Goal: Navigation & Orientation: Find specific page/section

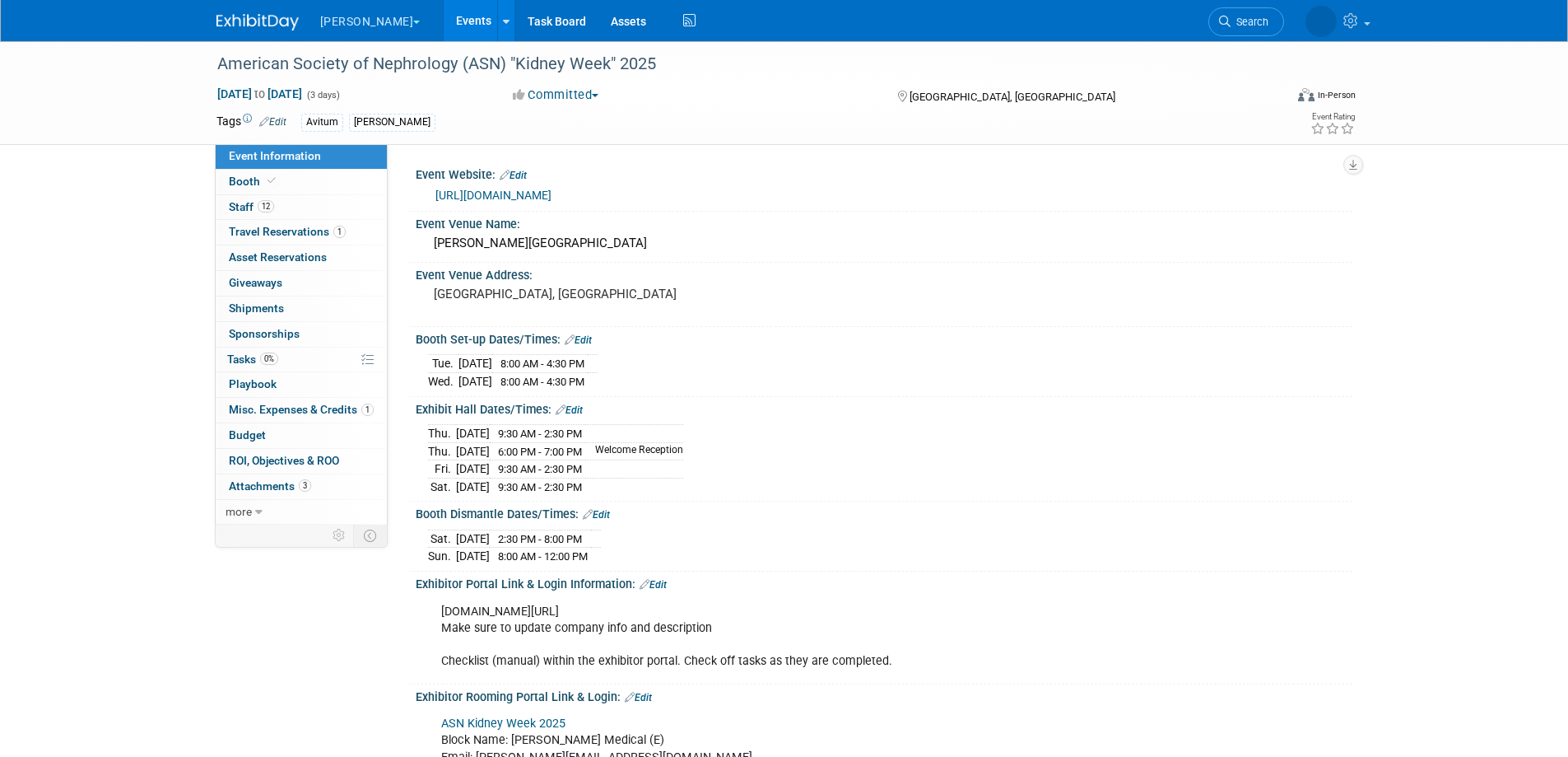
click at [444, 18] on link "Events" at bounding box center [473, 20] width 60 height 41
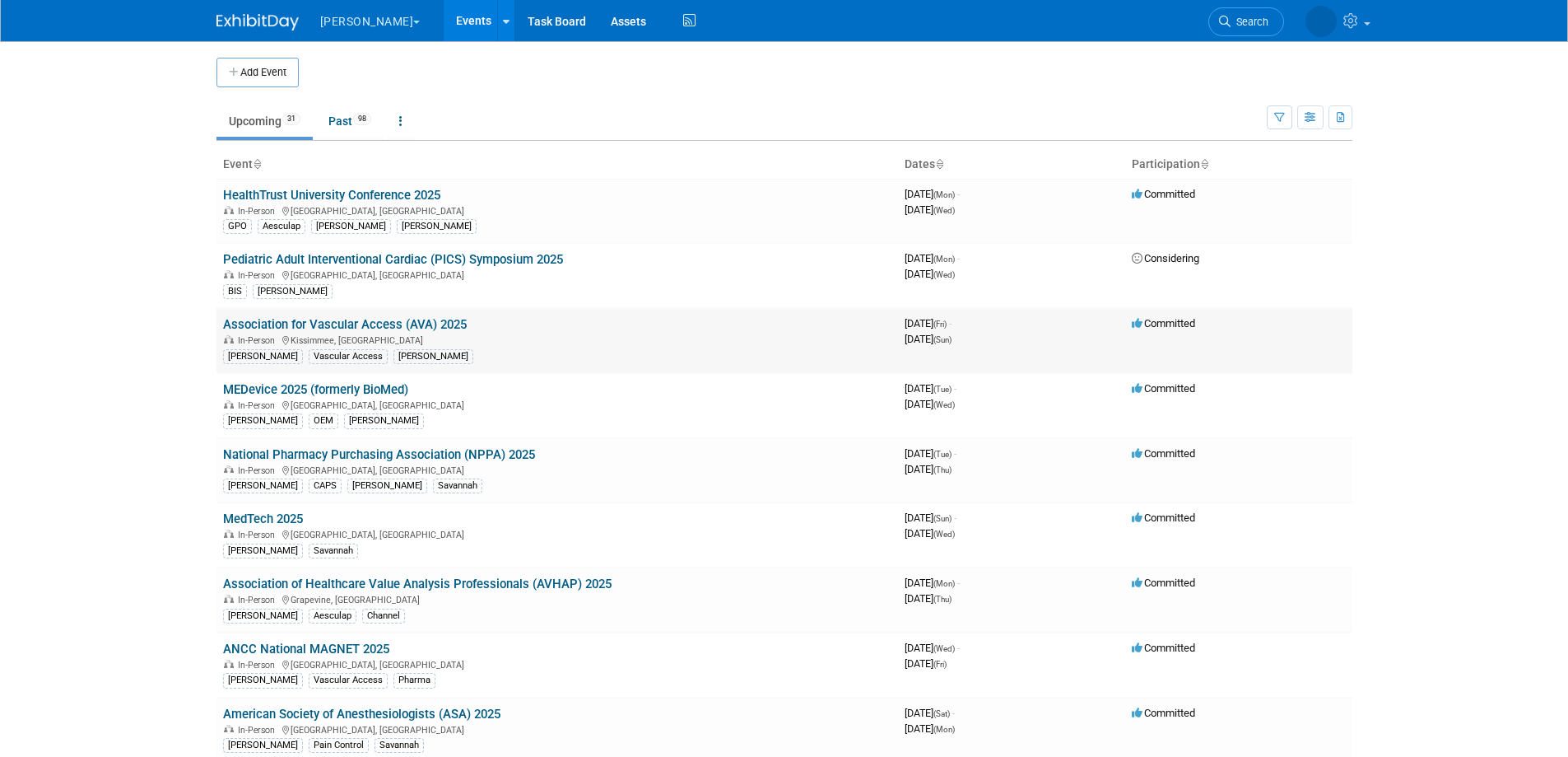
click at [418, 322] on link "Association for Vascular Access (AVA) 2025" at bounding box center [344, 324] width 244 height 15
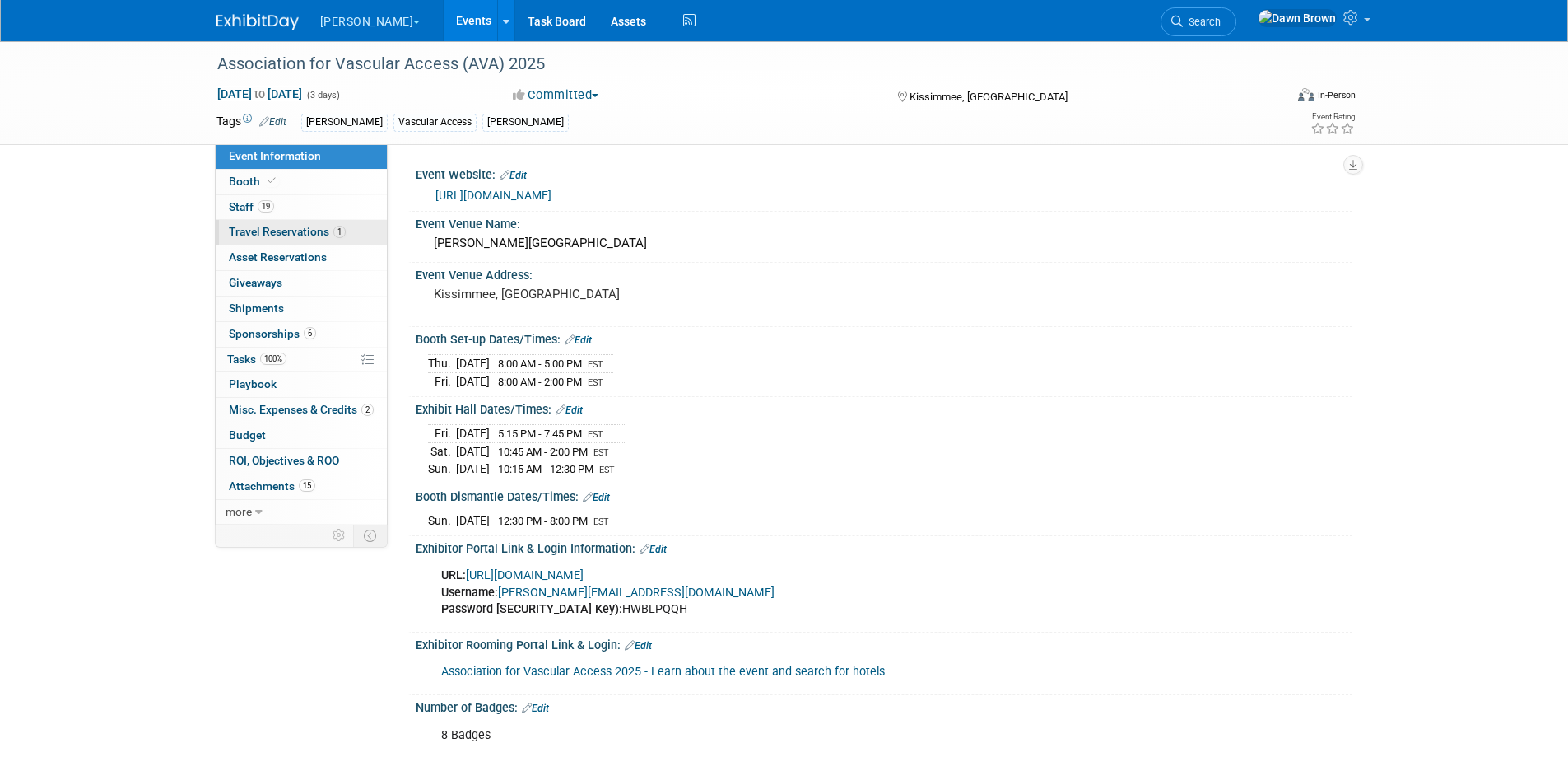
click at [277, 225] on span "Travel Reservations 1" at bounding box center [286, 231] width 117 height 13
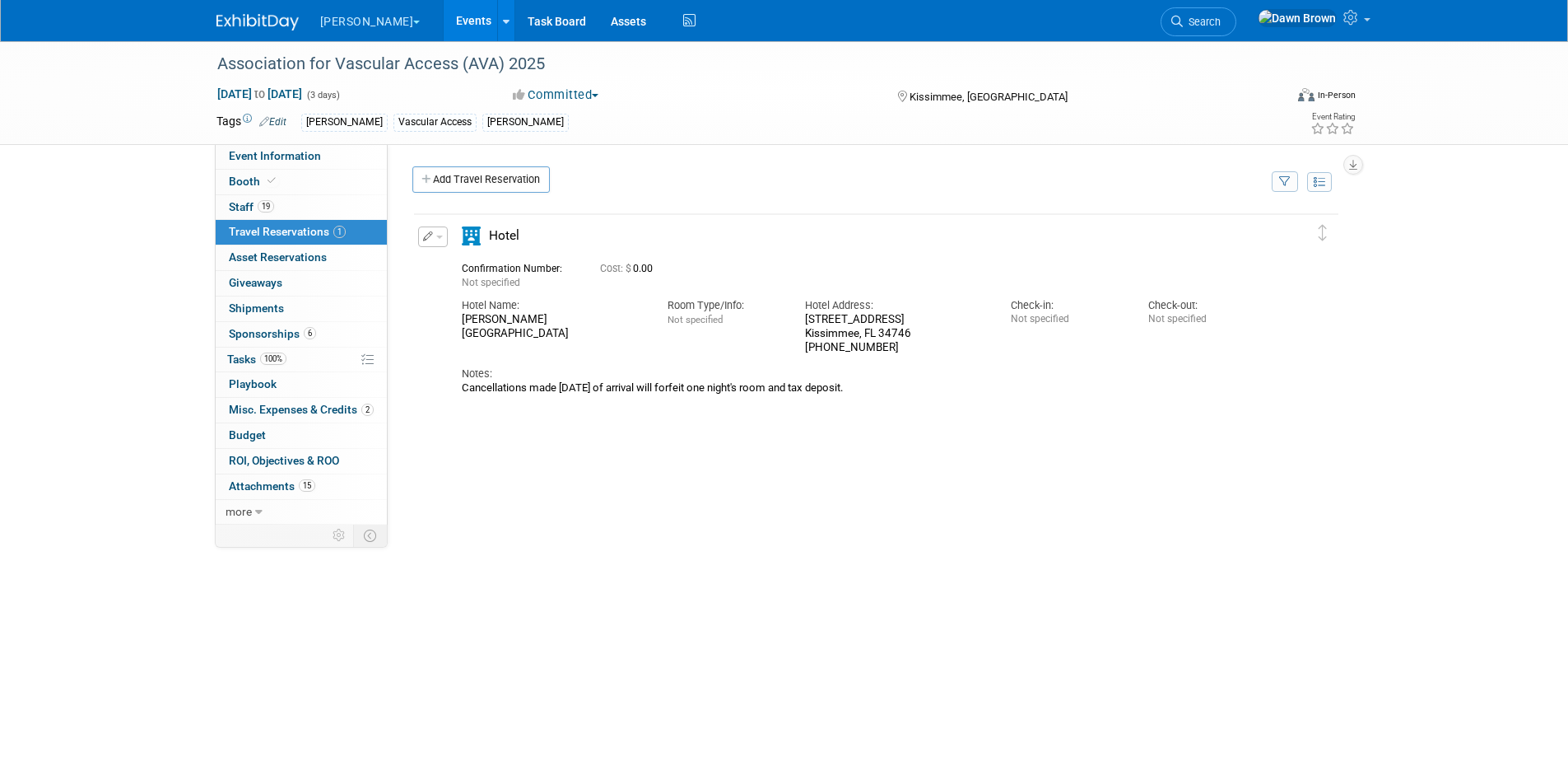
click at [444, 22] on link "Events" at bounding box center [473, 20] width 60 height 41
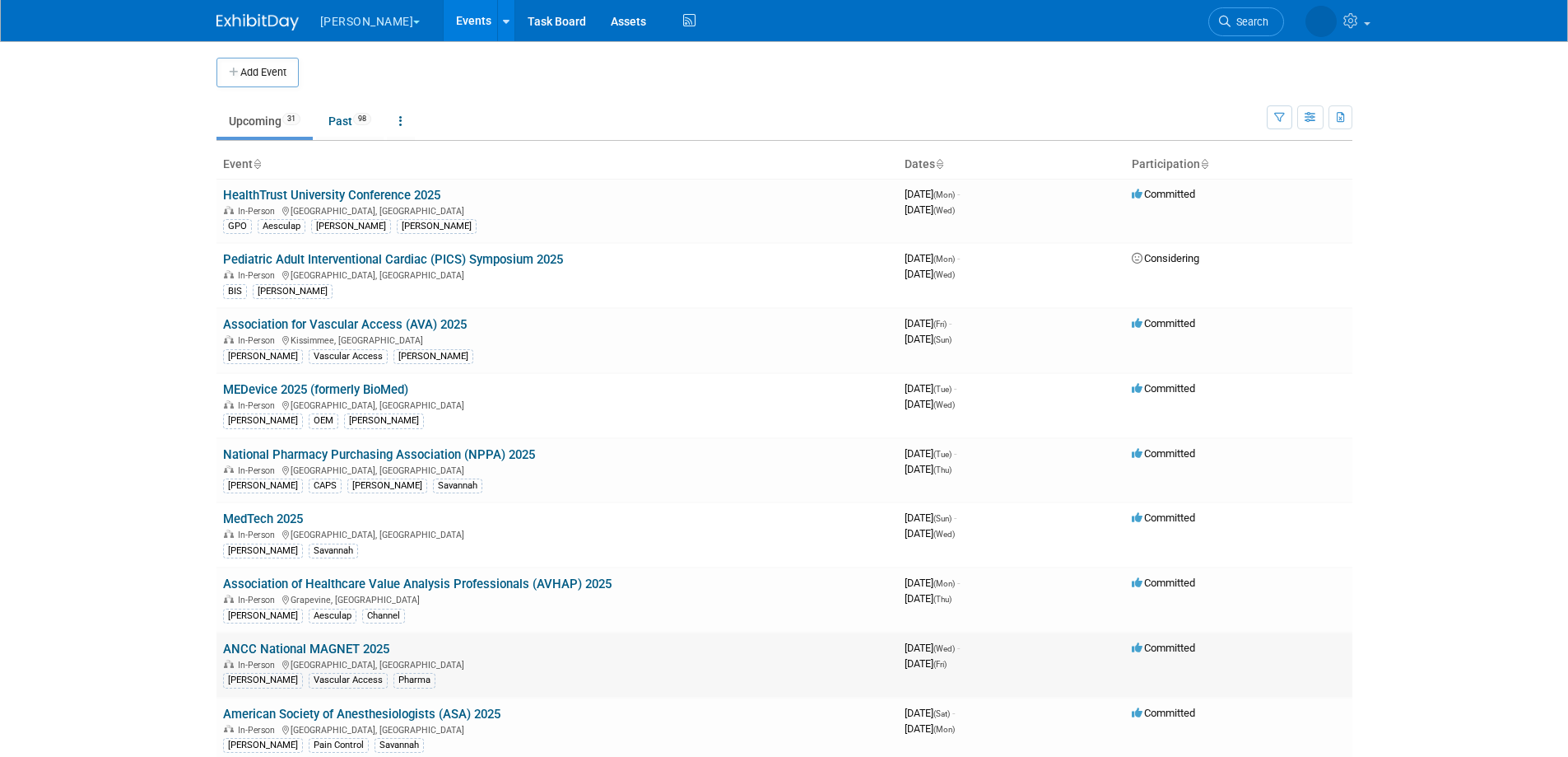
click at [360, 643] on link "ANCC National MAGNET 2025" at bounding box center [305, 649] width 166 height 15
